Goal: Complete application form

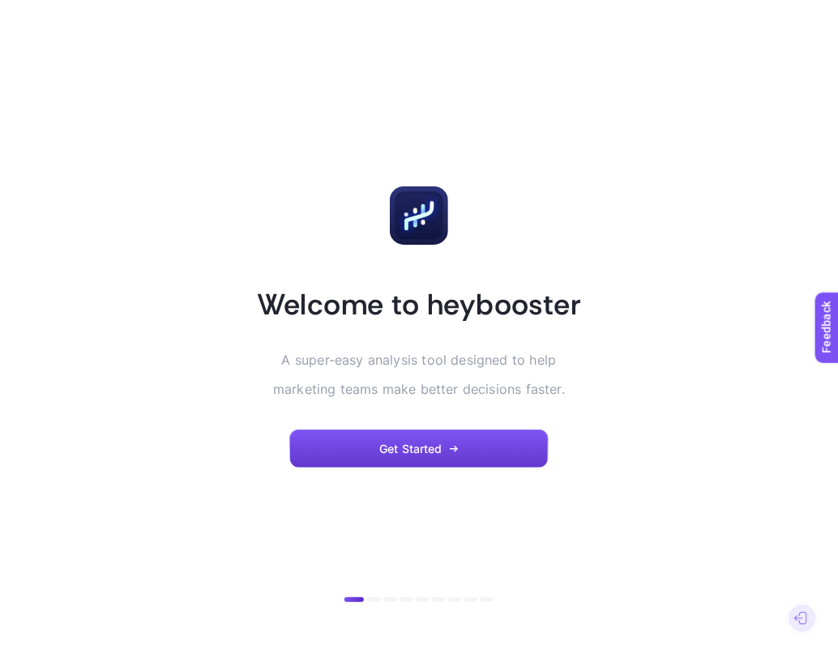
click at [448, 446] on button "Get Started" at bounding box center [418, 448] width 259 height 39
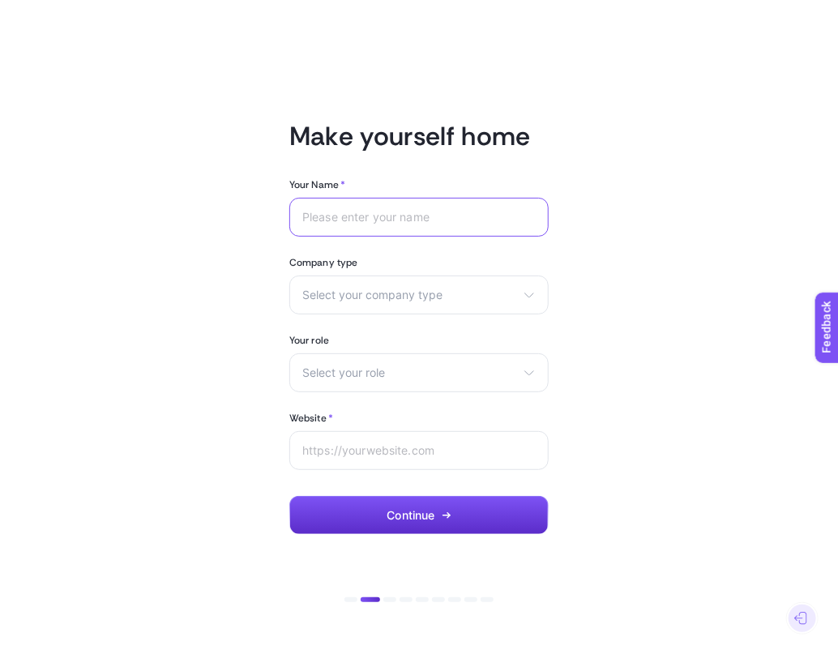
click at [412, 220] on input "Your Name *" at bounding box center [418, 217] width 233 height 13
type input "Enes"
click at [427, 288] on span "Select your company type" at bounding box center [409, 294] width 214 height 13
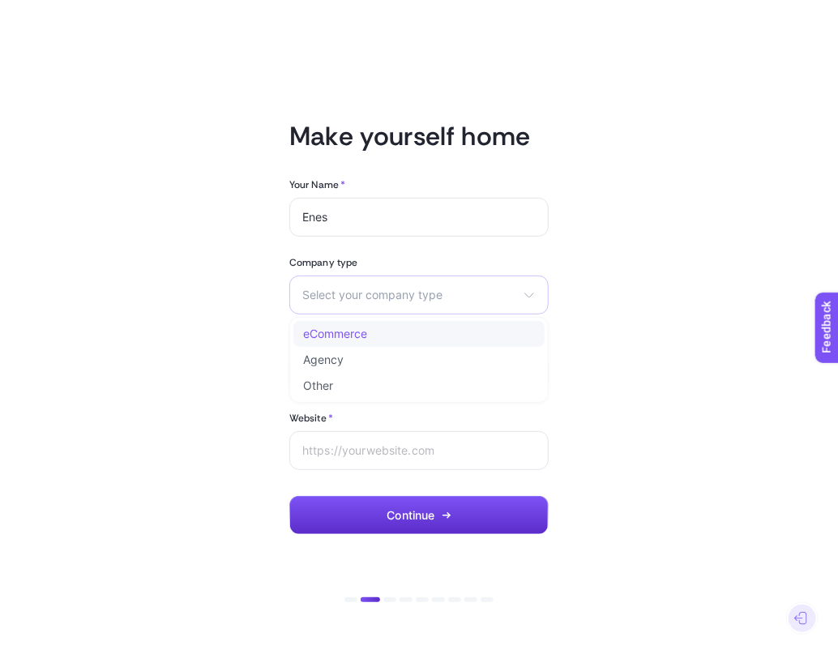
click at [395, 338] on li "eCommerce" at bounding box center [418, 334] width 251 height 26
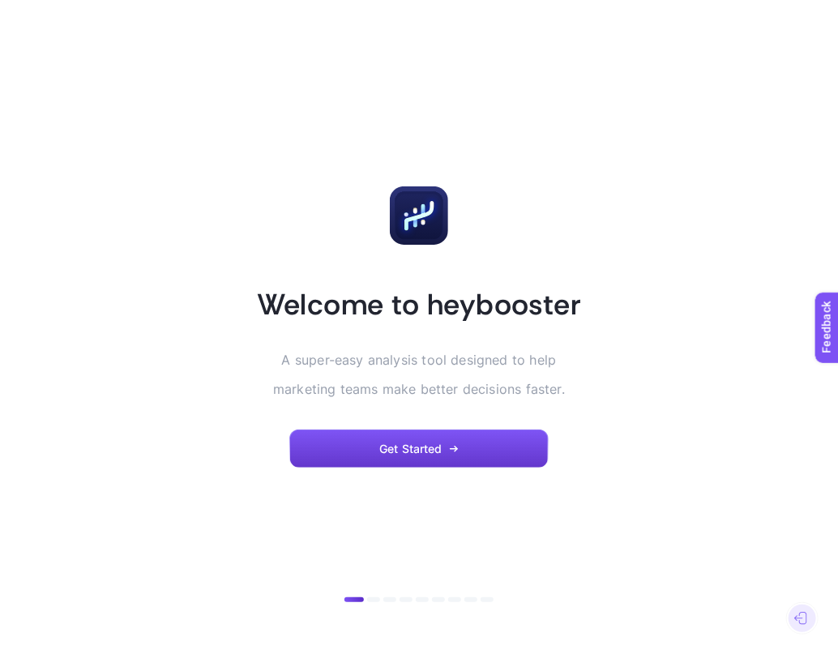
click at [452, 451] on icon "button" at bounding box center [454, 449] width 10 height 10
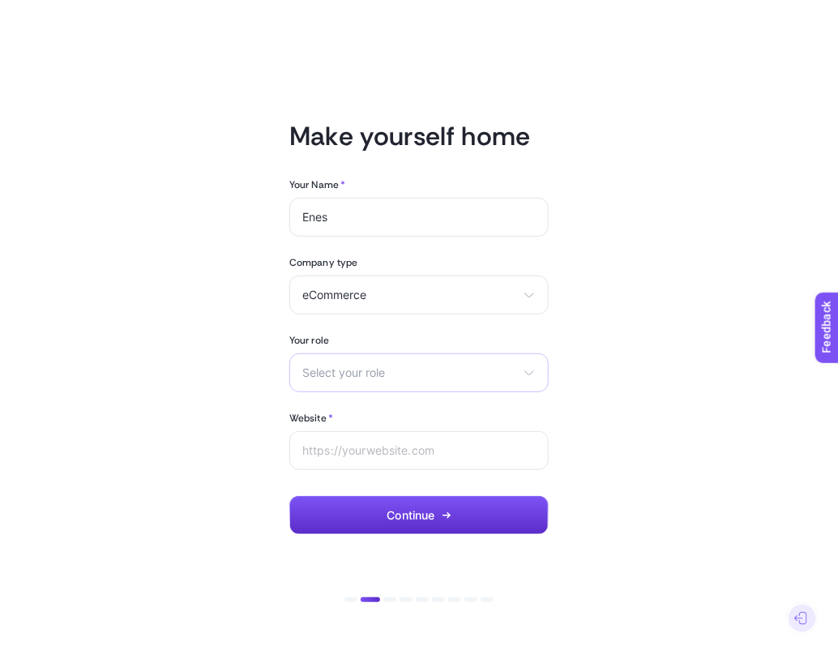
click at [404, 366] on span "Select your role" at bounding box center [409, 372] width 214 height 13
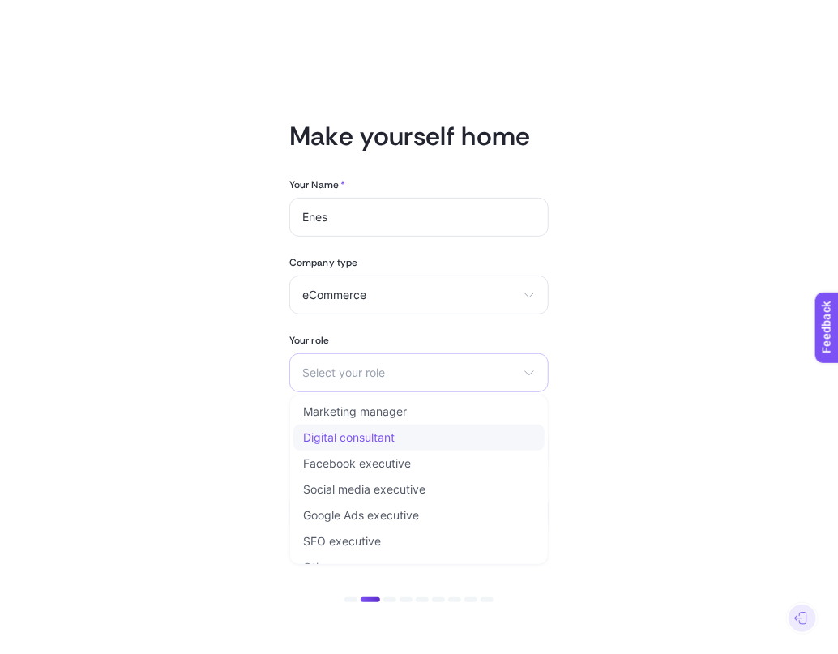
click at [416, 429] on li "Digital consultant" at bounding box center [418, 438] width 251 height 26
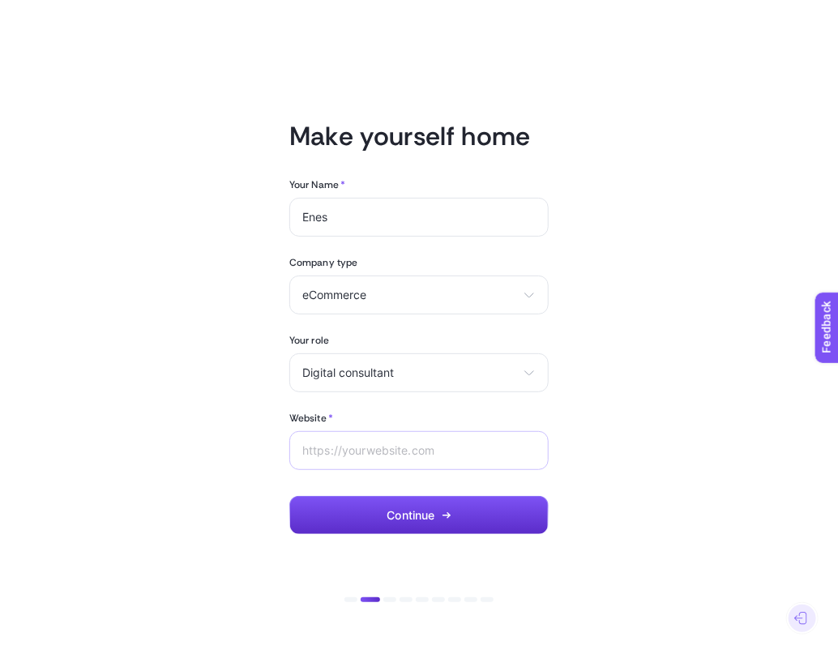
click at [419, 442] on div at bounding box center [418, 450] width 259 height 39
paste input "https://app.heybooster.ai/onboarding/welcome-to-heybooster"
type input "https://app.heybooster.ai/onboarding/welcome-to-heybooster"
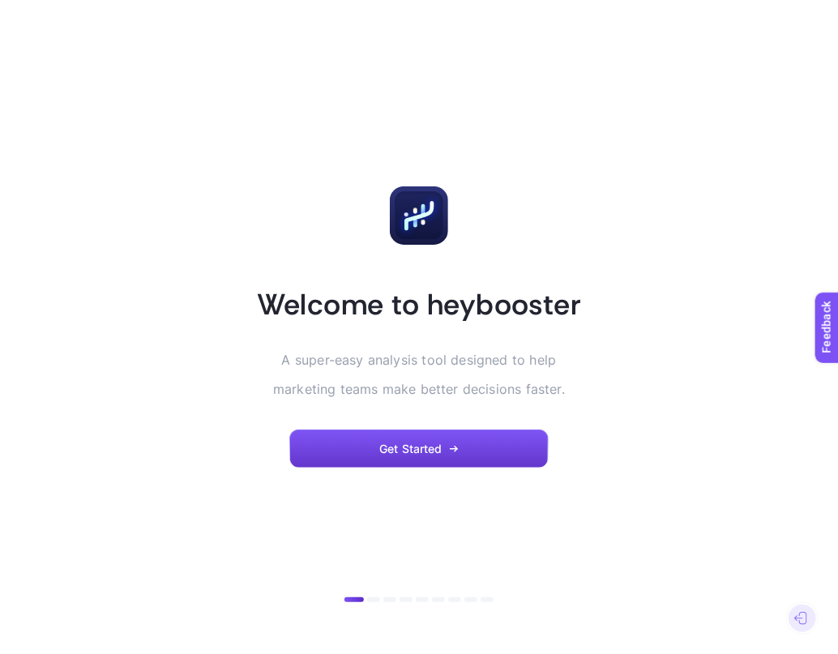
click at [426, 453] on span "Get Started" at bounding box center [410, 448] width 63 height 13
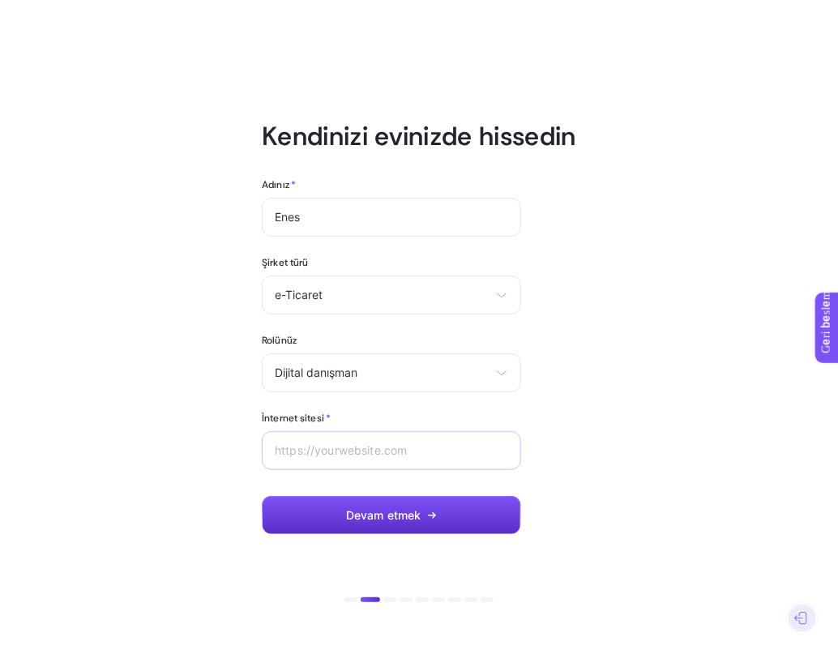
click at [408, 441] on div at bounding box center [391, 450] width 259 height 39
click at [419, 459] on div at bounding box center [391, 450] width 259 height 39
